Goal: Information Seeking & Learning: Check status

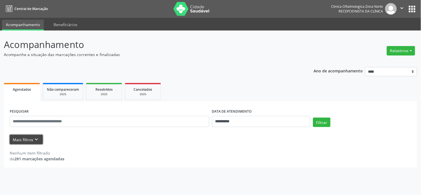
click at [30, 143] on button "Mais filtros keyboard_arrow_down" at bounding box center [26, 140] width 33 height 10
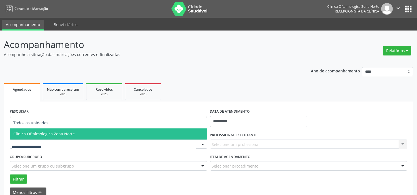
click at [60, 135] on span "Clinica Oftalmologica Zona Norte" at bounding box center [43, 133] width 61 height 5
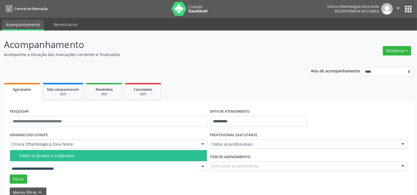
click at [65, 157] on div "Todos os grupos e subgrupos" at bounding box center [111, 156] width 184 height 4
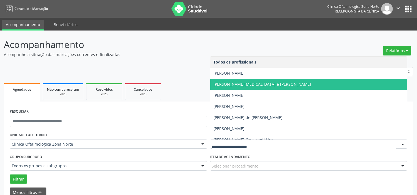
click at [247, 85] on span "[PERSON_NAME][MEDICAL_DATA] e [PERSON_NAME]" at bounding box center [263, 84] width 98 height 5
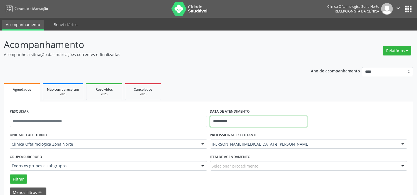
click at [251, 121] on input "**********" at bounding box center [258, 121] width 97 height 11
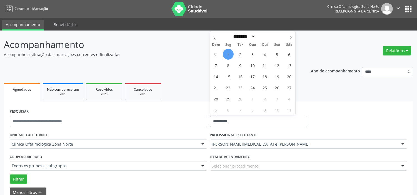
click at [228, 57] on span "1" at bounding box center [228, 54] width 11 height 11
type input "**********"
click at [291, 38] on icon at bounding box center [291, 38] width 4 height 4
select select "**"
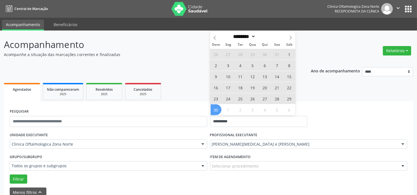
click at [218, 109] on span "30" at bounding box center [216, 109] width 11 height 11
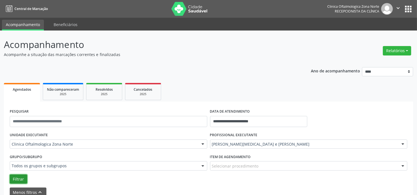
click at [21, 178] on button "Filtrar" at bounding box center [18, 179] width 17 height 9
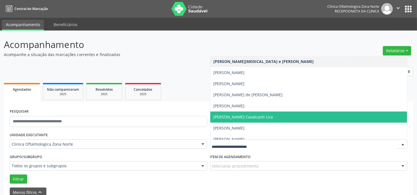
scroll to position [28, 0]
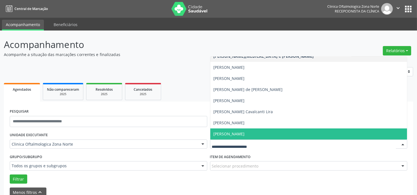
click at [238, 132] on span "[PERSON_NAME]" at bounding box center [229, 133] width 31 height 5
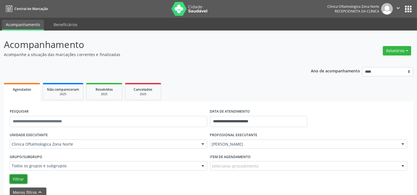
click at [16, 178] on button "Filtrar" at bounding box center [18, 179] width 17 height 9
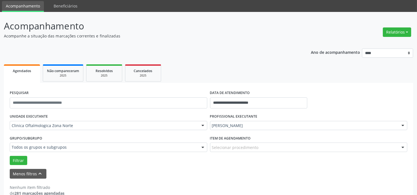
scroll to position [29, 0]
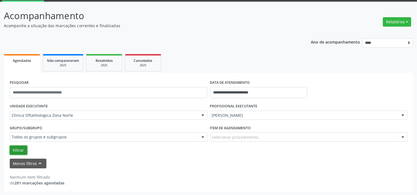
click at [21, 147] on button "Filtrar" at bounding box center [18, 150] width 17 height 9
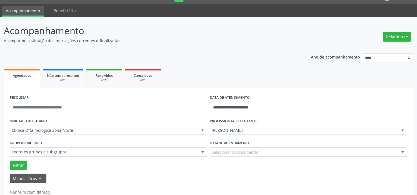
scroll to position [0, 0]
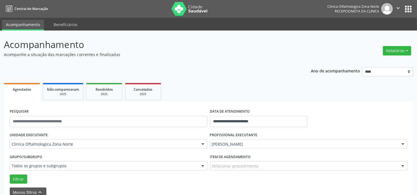
click at [396, 6] on icon "" at bounding box center [398, 8] width 6 height 6
click at [382, 37] on link "Sair" at bounding box center [384, 34] width 38 height 8
